Goal: Find specific page/section: Find specific page/section

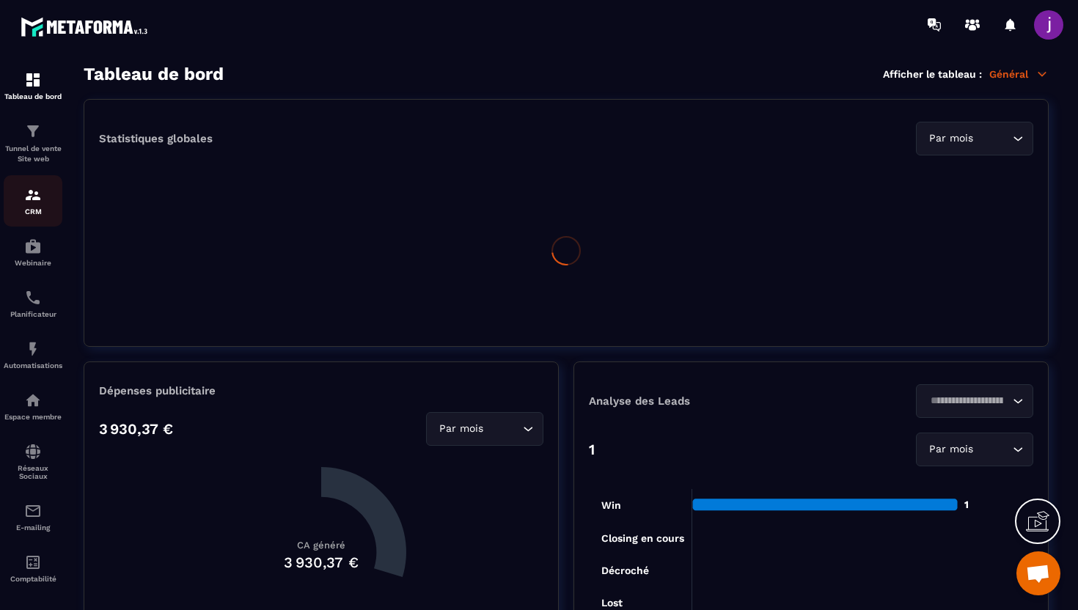
click at [47, 205] on div "CRM" at bounding box center [33, 200] width 59 height 29
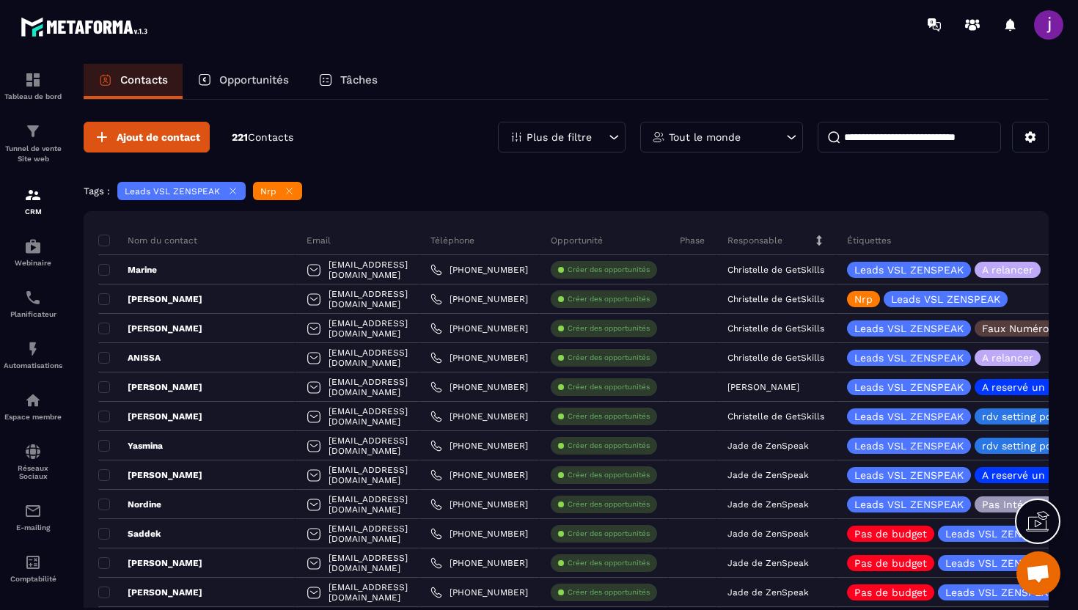
click at [945, 136] on input at bounding box center [909, 137] width 183 height 31
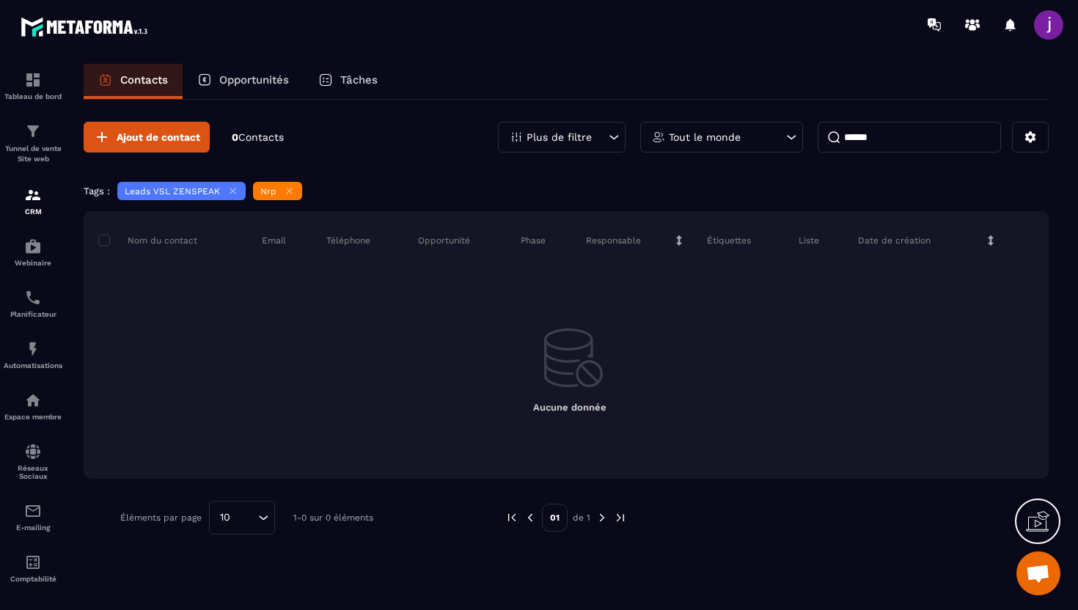
type input "******"
click at [287, 191] on icon at bounding box center [290, 192] width 6 height 6
click at [232, 192] on icon at bounding box center [233, 192] width 6 height 6
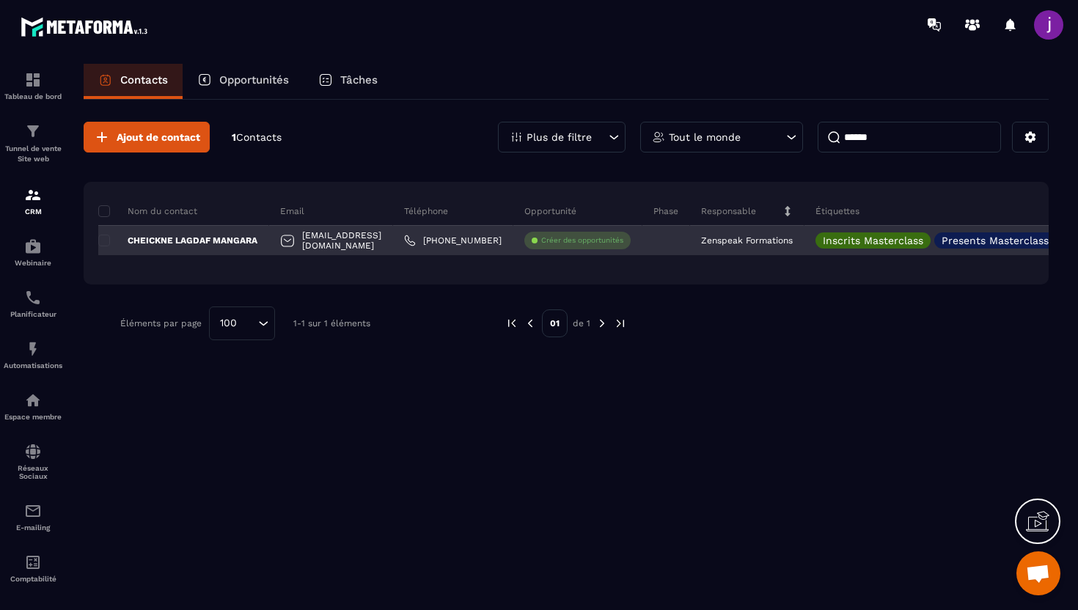
click at [276, 244] on div "[EMAIL_ADDRESS][DOMAIN_NAME]" at bounding box center [331, 240] width 124 height 29
click at [260, 237] on div "CHEICKNE LAGDAF MANGARA" at bounding box center [183, 240] width 171 height 29
